Goal: Find specific page/section

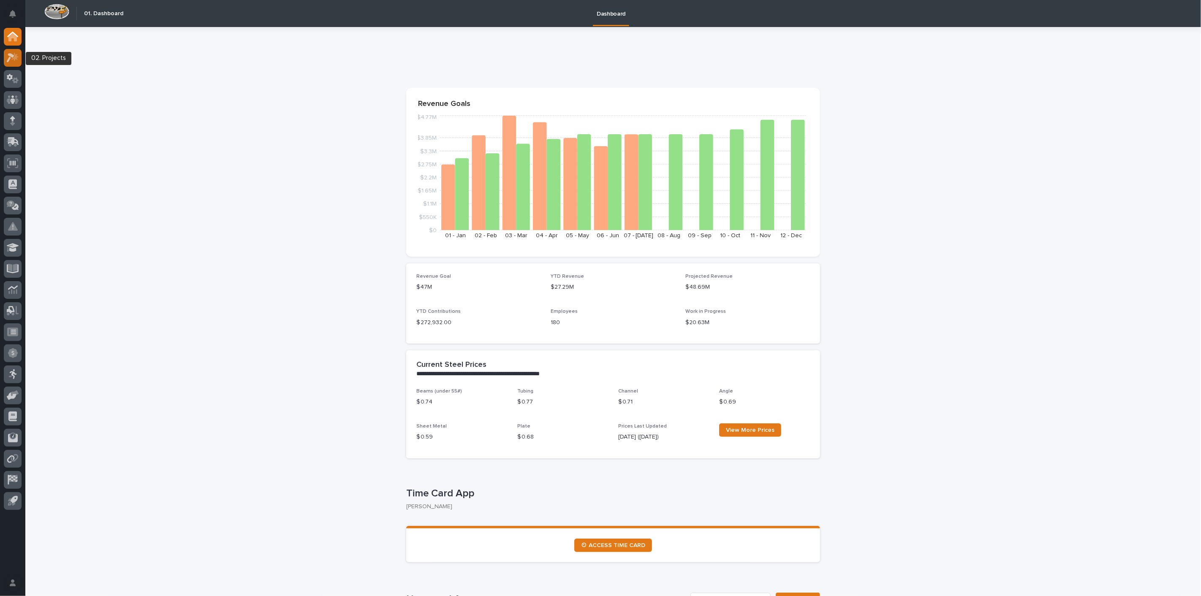
click at [7, 63] on div at bounding box center [13, 58] width 18 height 18
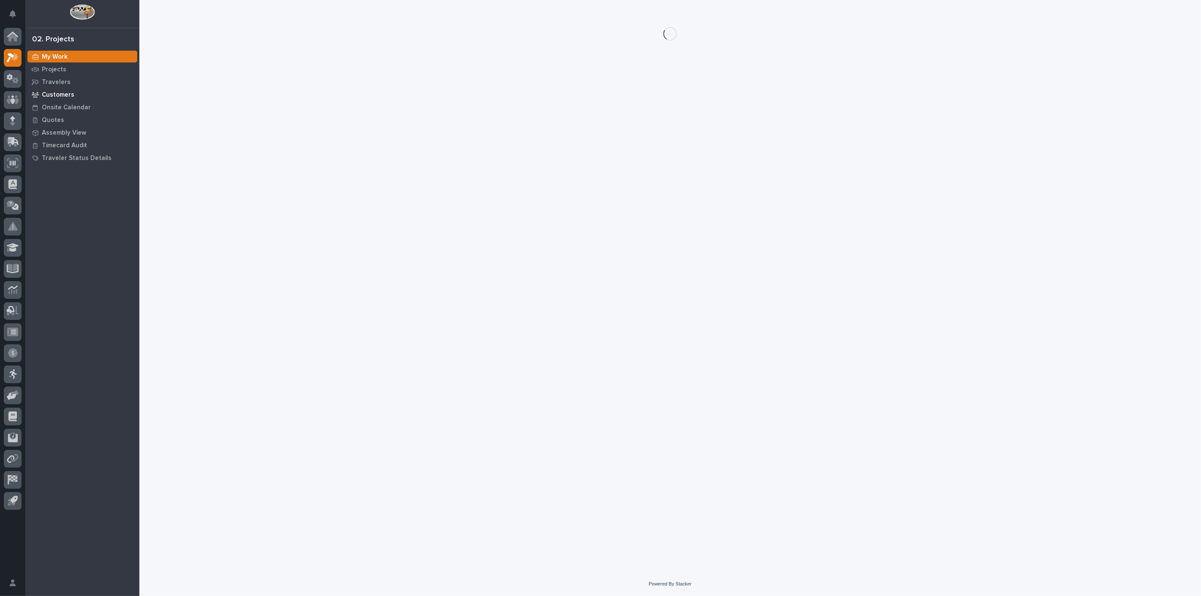
click at [61, 96] on p "Customers" at bounding box center [58, 95] width 33 height 8
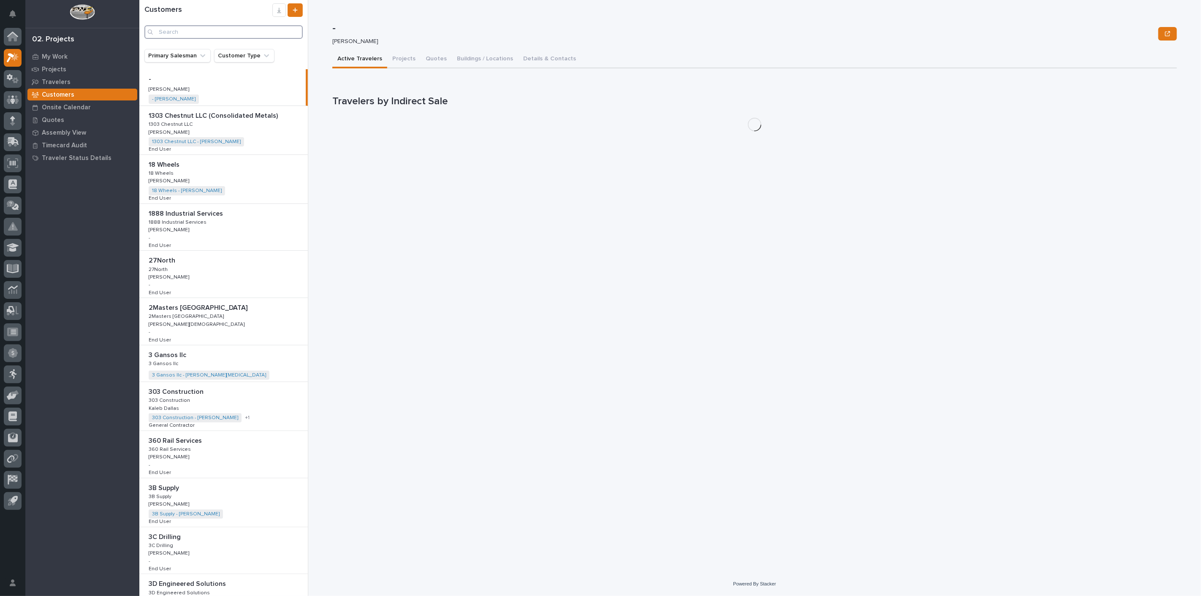
click at [189, 30] on input "Search" at bounding box center [223, 32] width 158 height 14
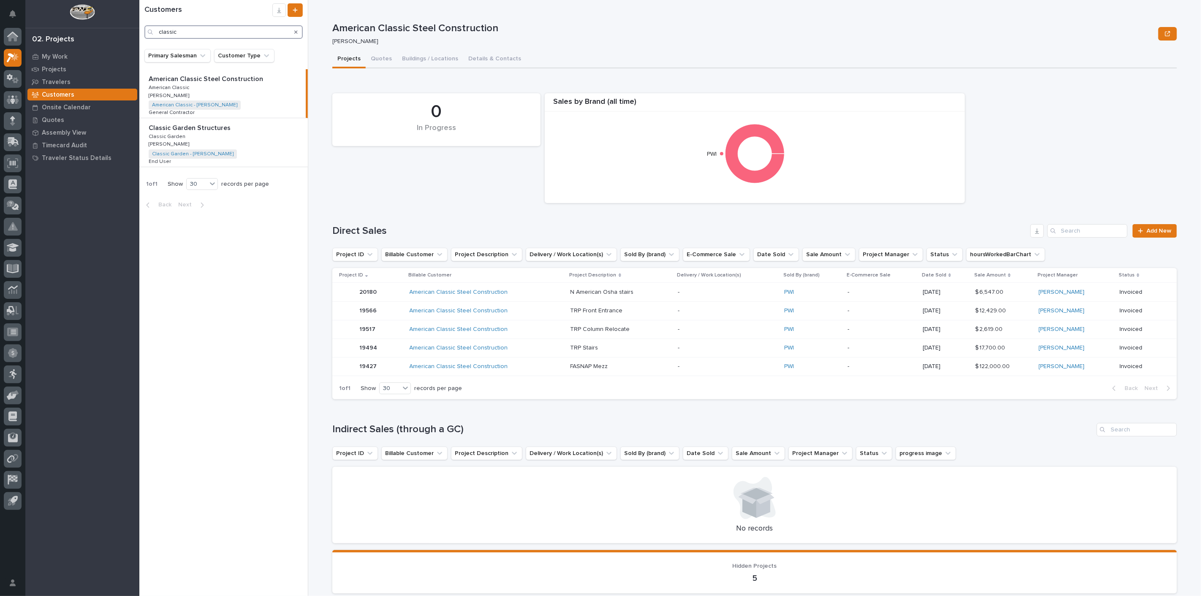
type input "classic"
click at [199, 130] on p "Classic Garden Structures" at bounding box center [191, 127] width 84 height 10
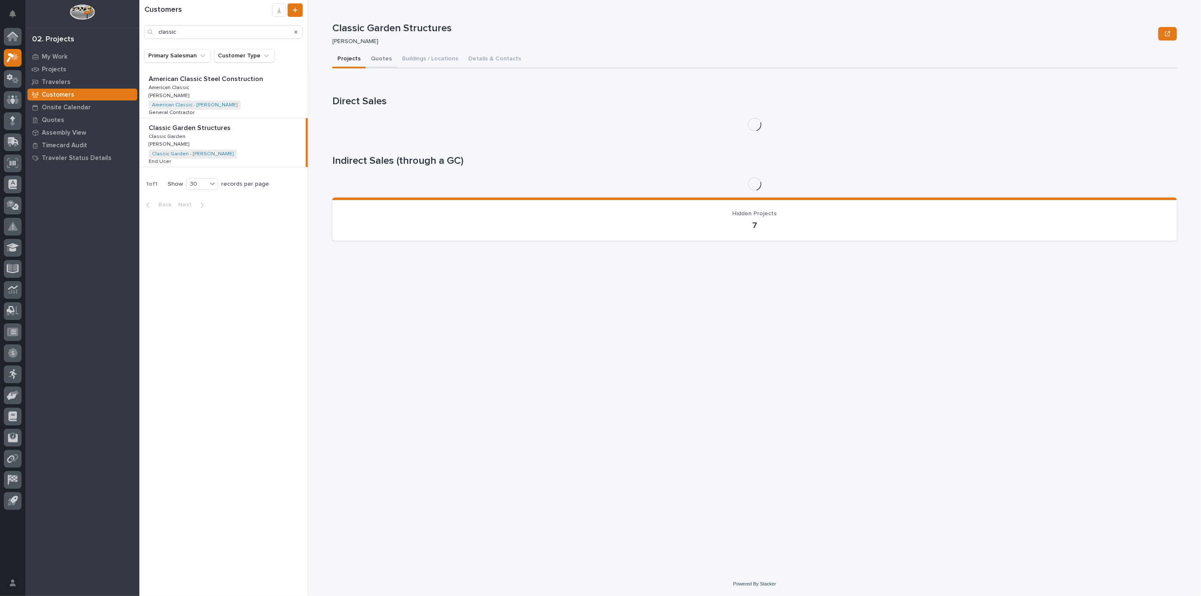
click at [379, 59] on button "Quotes" at bounding box center [381, 60] width 31 height 18
